Goal: Task Accomplishment & Management: Use online tool/utility

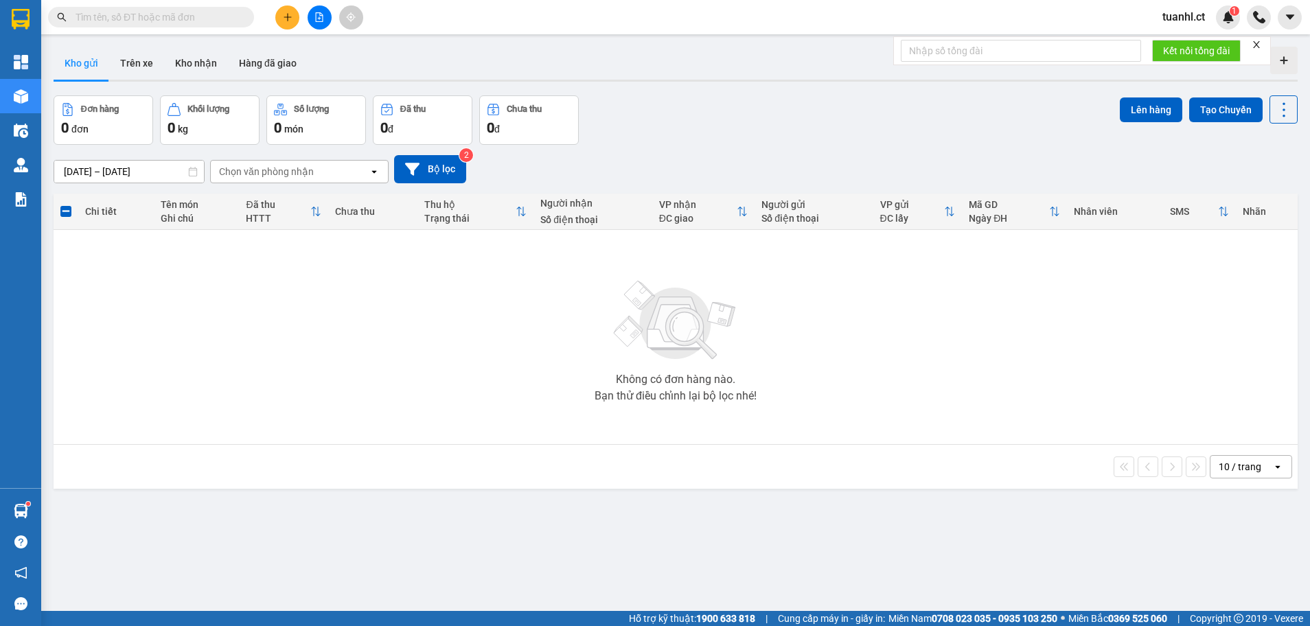
click at [709, 236] on div "Không có đơn hàng nào. Bạn thử điều chỉnh lại bộ lọc nhé!" at bounding box center [675, 337] width 1230 height 206
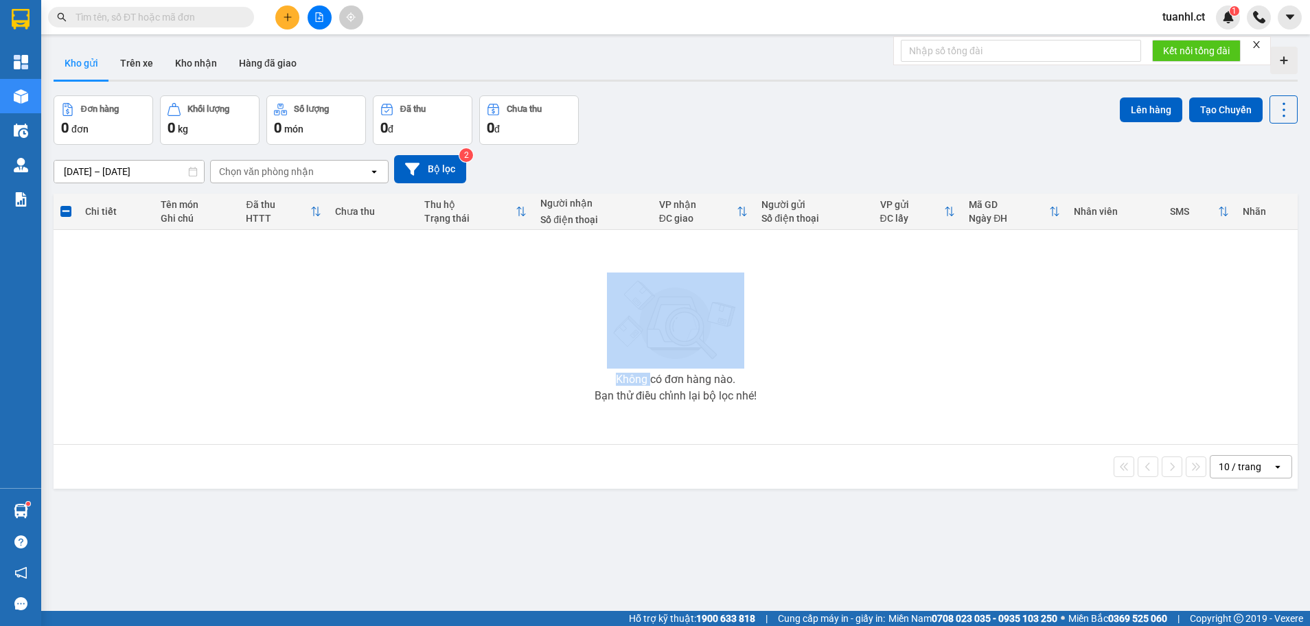
click at [709, 236] on div "Không có đơn hàng nào. Bạn thử điều chỉnh lại bộ lọc nhé!" at bounding box center [675, 337] width 1230 height 206
click at [131, 66] on button "Trên xe" at bounding box center [136, 63] width 55 height 33
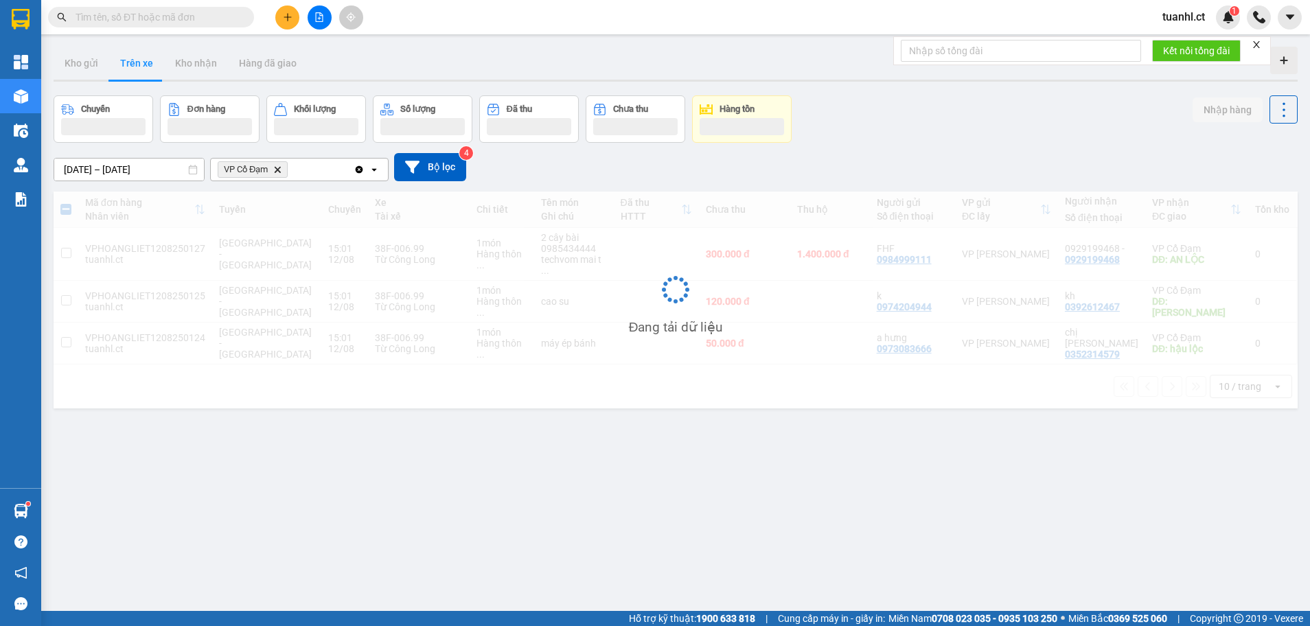
click at [281, 164] on span "VP Cổ Đạm Delete" at bounding box center [253, 169] width 70 height 16
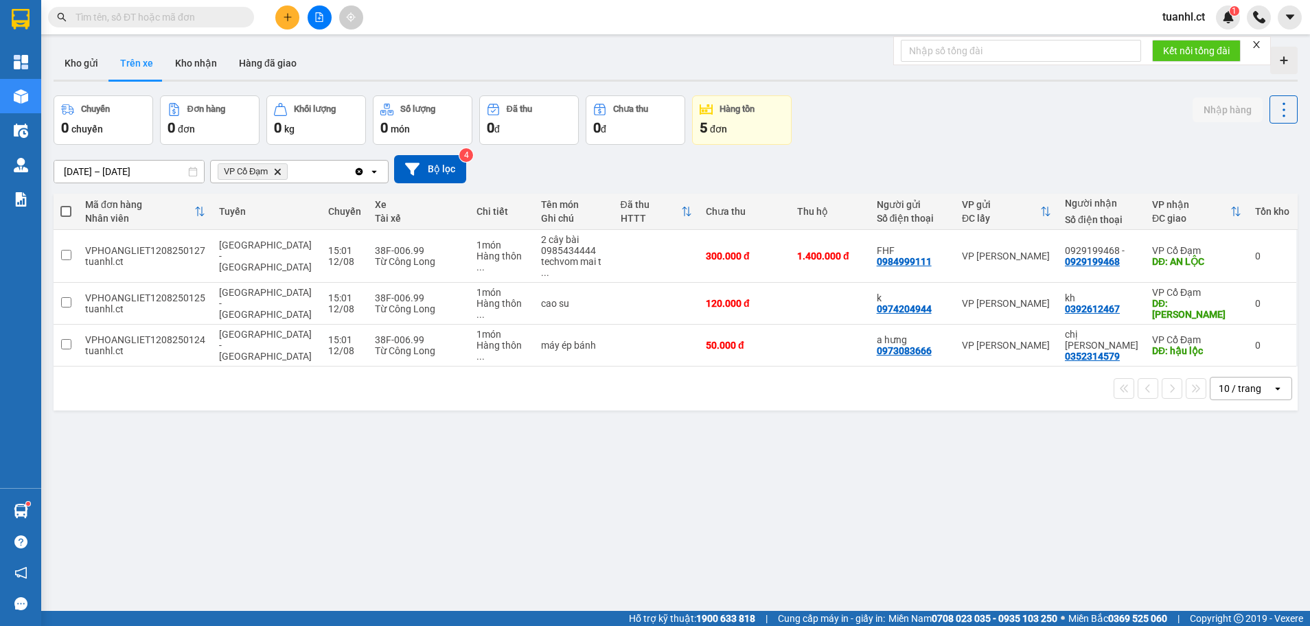
click at [276, 170] on icon "Delete" at bounding box center [277, 171] width 8 height 8
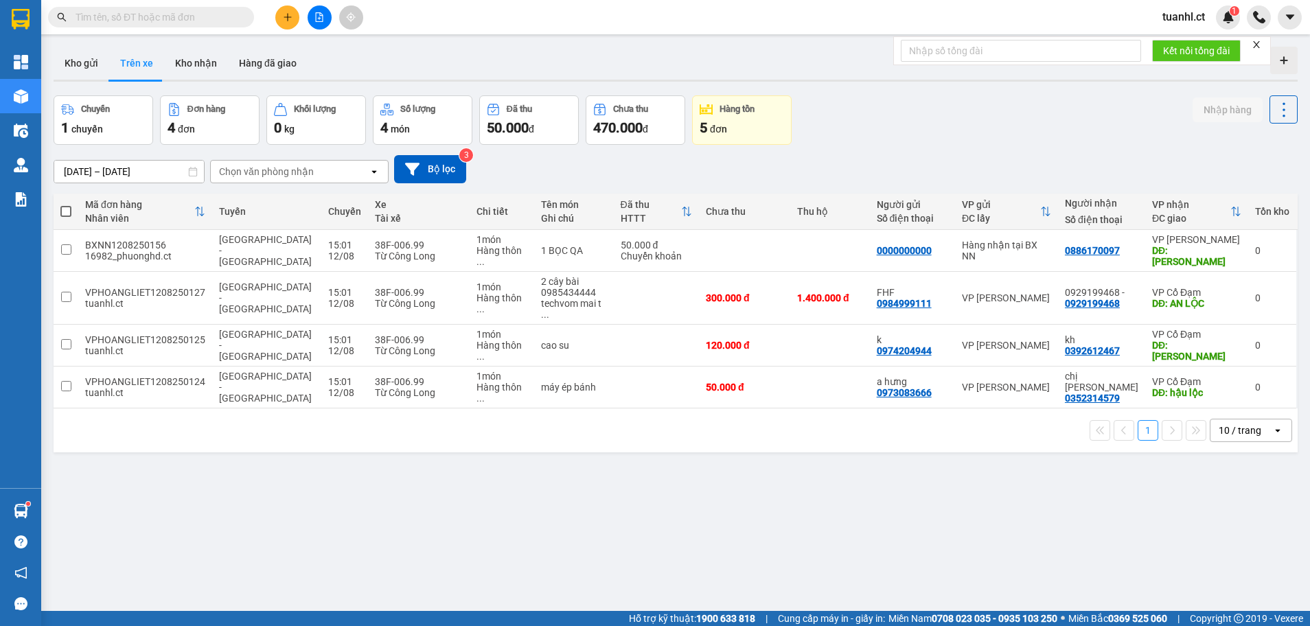
click at [290, 174] on div "Chọn văn phòng nhận" at bounding box center [266, 172] width 95 height 14
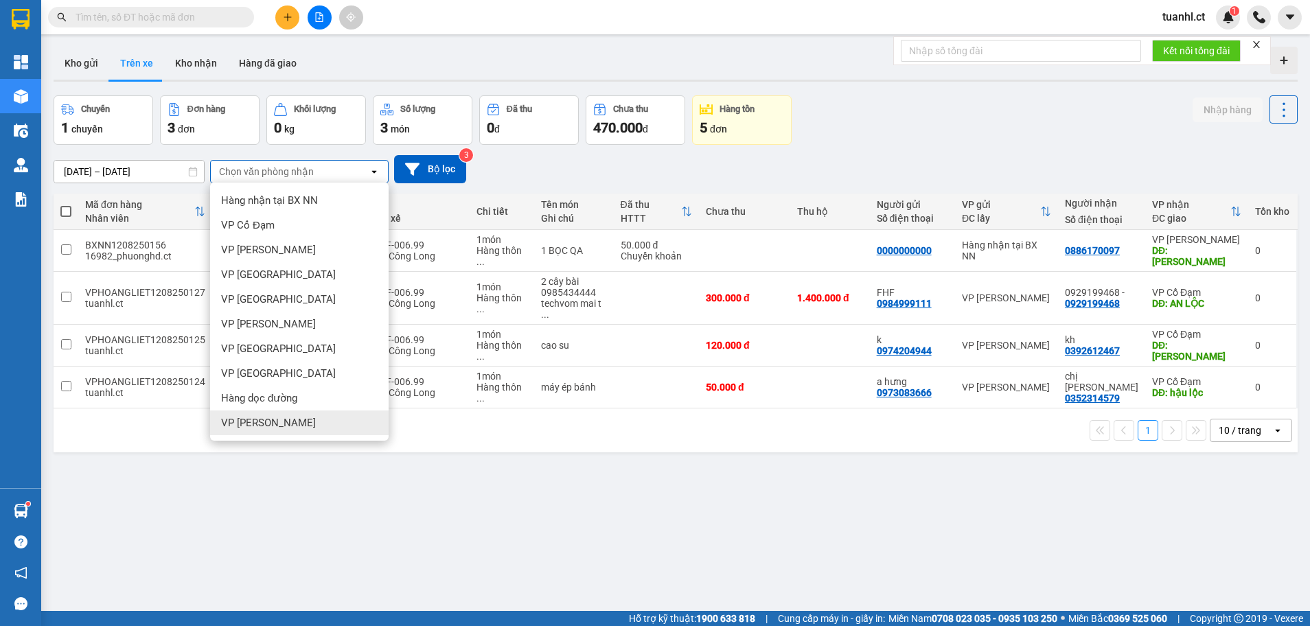
click at [261, 414] on div "VP [PERSON_NAME]" at bounding box center [299, 422] width 178 height 25
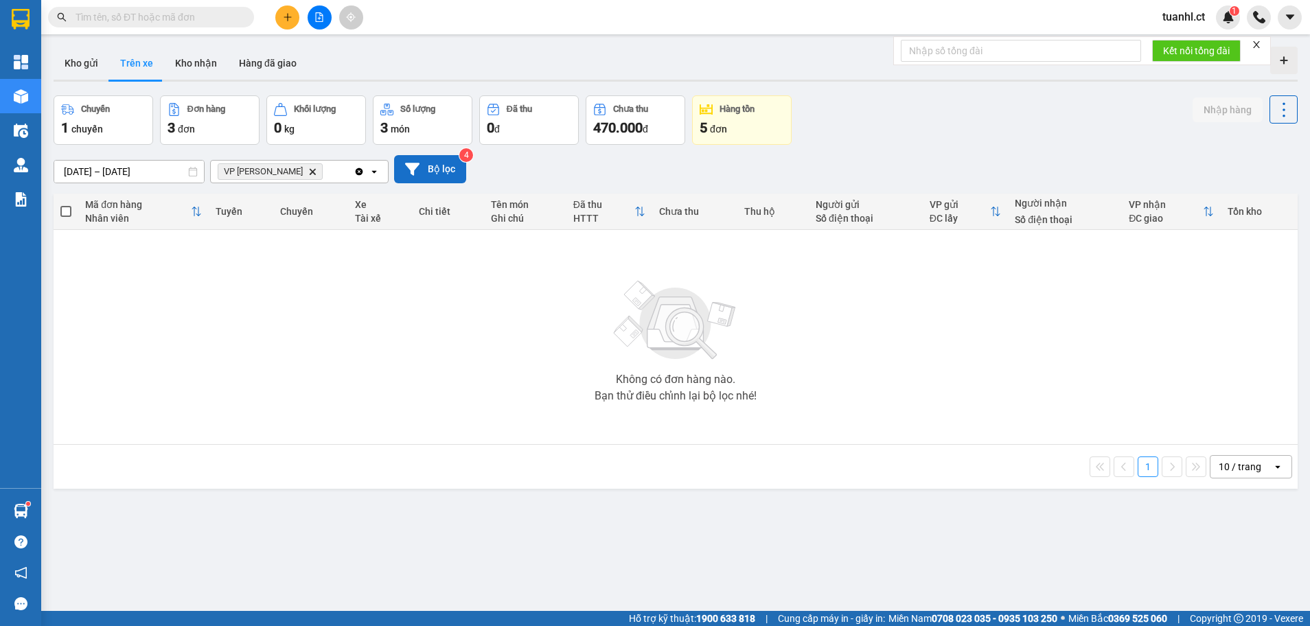
click at [426, 165] on button "Bộ lọc" at bounding box center [430, 169] width 72 height 28
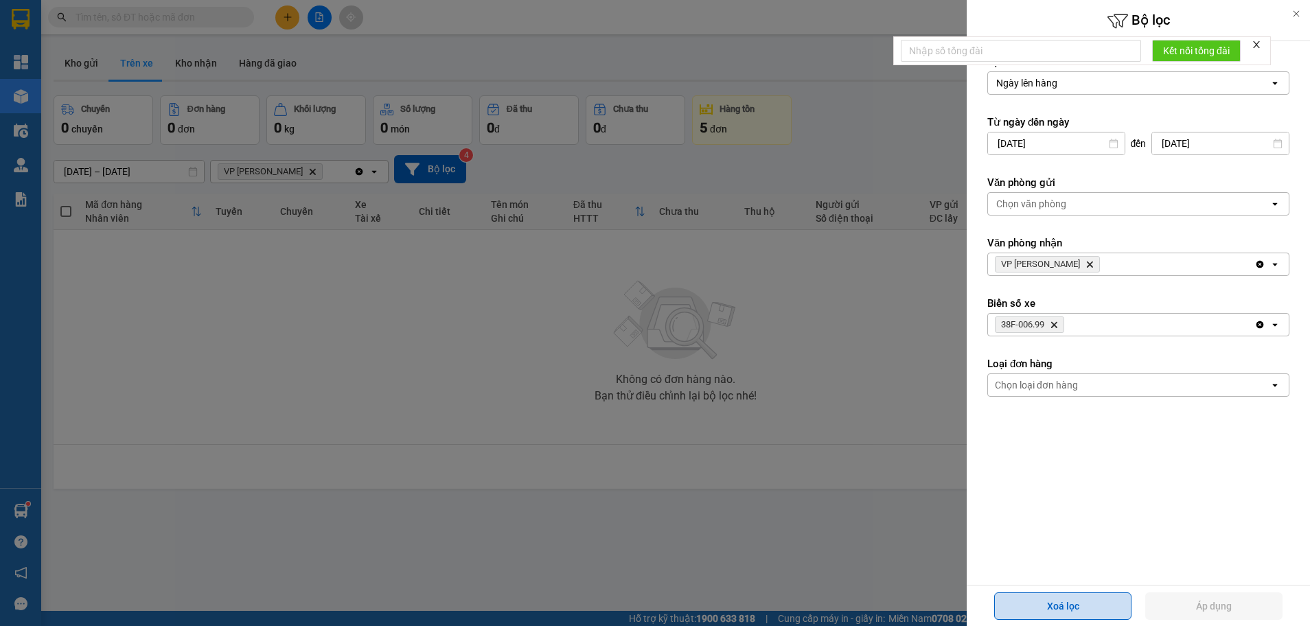
click at [1058, 605] on button "Xoá lọc" at bounding box center [1062, 605] width 137 height 27
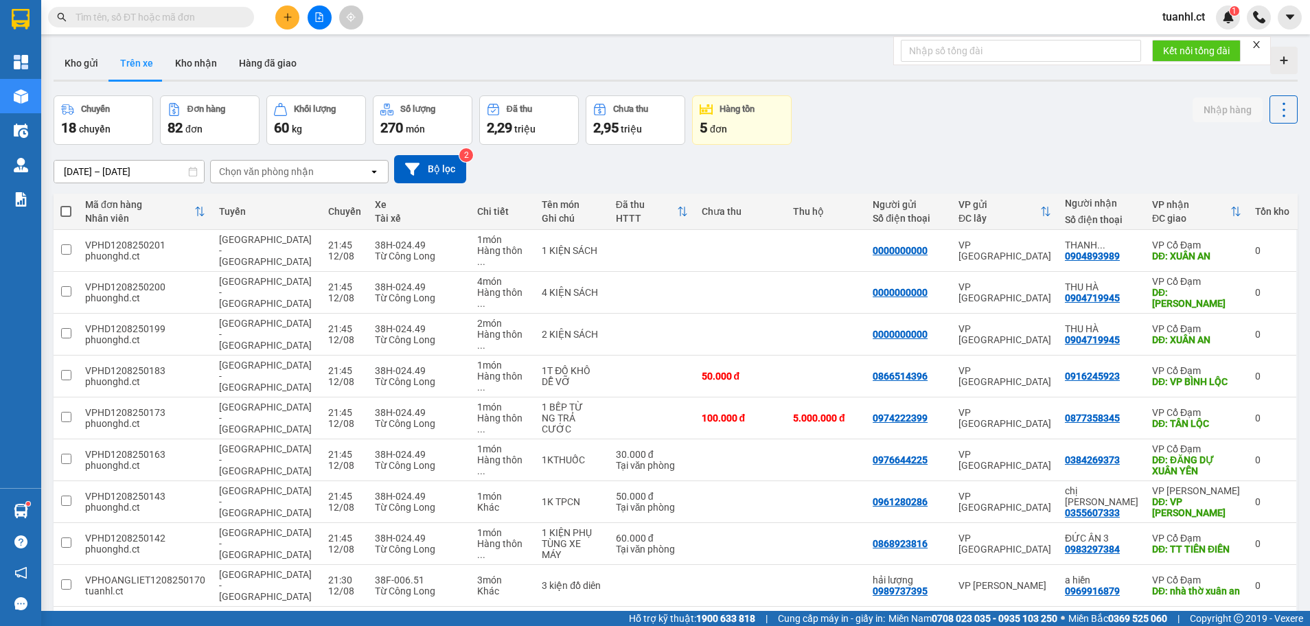
click at [290, 165] on div "Chọn văn phòng nhận" at bounding box center [266, 172] width 95 height 14
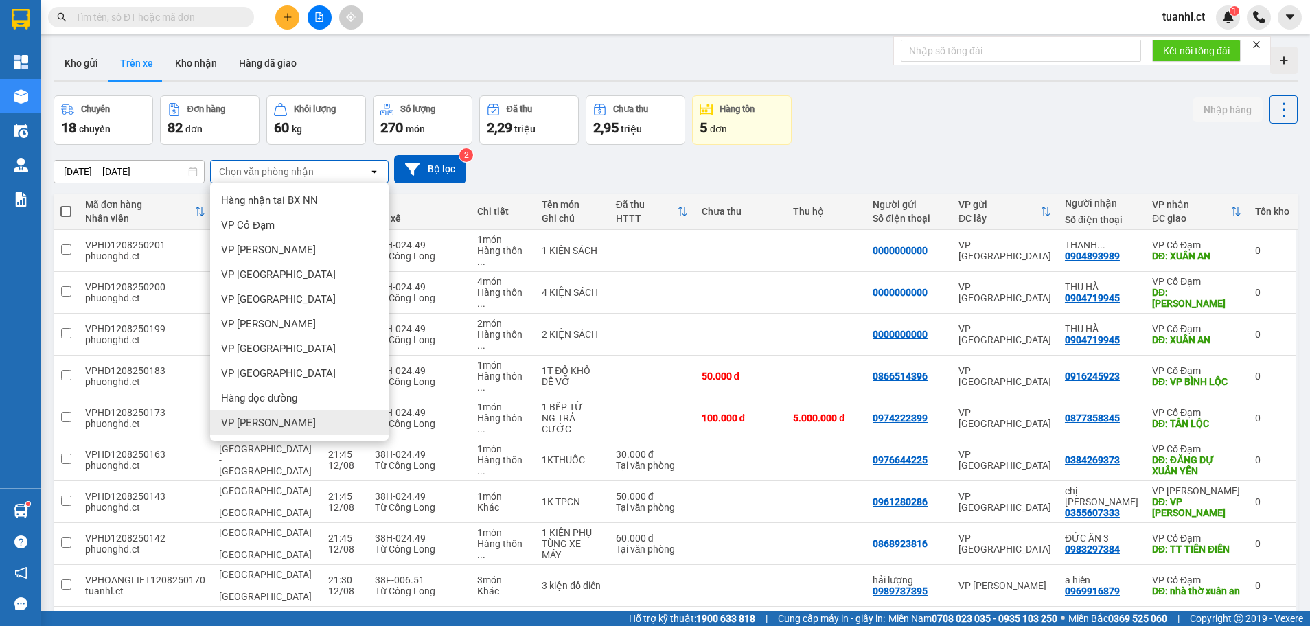
click at [272, 420] on span "VP [PERSON_NAME]" at bounding box center [268, 423] width 95 height 14
